Goal: Check status

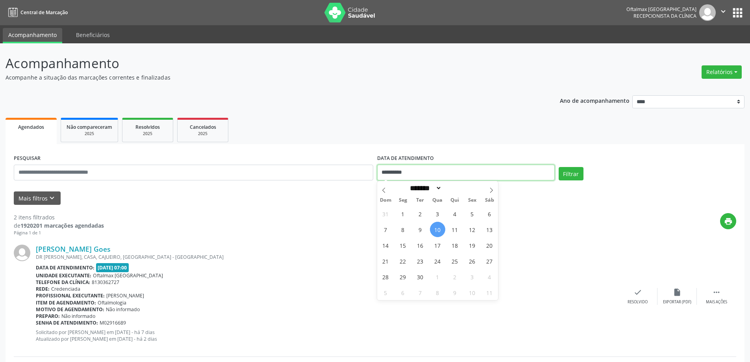
drag, startPoint x: 466, startPoint y: 173, endPoint x: 463, endPoint y: 176, distance: 4.3
click at [465, 173] on input "**********" at bounding box center [466, 173] width 178 height 16
click at [404, 243] on span "15" at bounding box center [403, 245] width 15 height 15
type input "**********"
click at [401, 247] on span "15" at bounding box center [403, 245] width 15 height 15
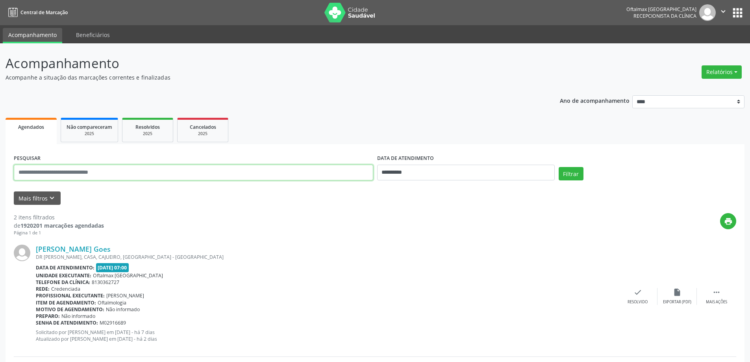
click at [158, 169] on input "text" at bounding box center [194, 173] width 360 height 16
type input "******"
click at [559, 167] on button "Filtrar" at bounding box center [571, 173] width 25 height 13
drag, startPoint x: 123, startPoint y: 249, endPoint x: 35, endPoint y: 249, distance: 87.5
click at [35, 249] on div "[PERSON_NAME] [GEOGRAPHIC_DATA] , CENTRO, JABOATAO DOS GUARARAPES - PE Data de …" at bounding box center [375, 292] width 723 height 113
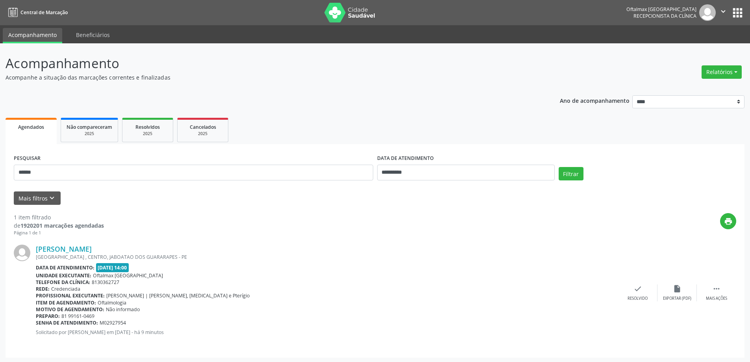
copy div "[PERSON_NAME]"
click at [218, 296] on span "[PERSON_NAME] | [PERSON_NAME], [MEDICAL_DATA] e Pterígio" at bounding box center [177, 295] width 143 height 7
click at [226, 294] on span "[PERSON_NAME] | [PERSON_NAME], [MEDICAL_DATA] e Pterígio" at bounding box center [177, 295] width 143 height 7
drag, startPoint x: 180, startPoint y: 298, endPoint x: 168, endPoint y: 299, distance: 12.6
click at [180, 298] on span "[PERSON_NAME] | [PERSON_NAME], [MEDICAL_DATA] e Pterígio" at bounding box center [177, 295] width 143 height 7
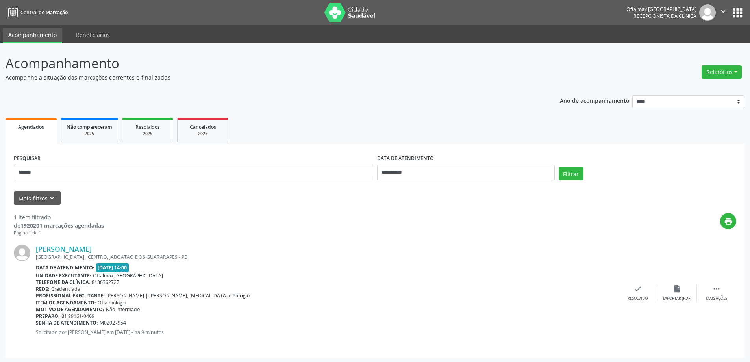
click at [139, 295] on span "[PERSON_NAME] | [PERSON_NAME], [MEDICAL_DATA] e Pterígio" at bounding box center [177, 295] width 143 height 7
